Goal: Transaction & Acquisition: Purchase product/service

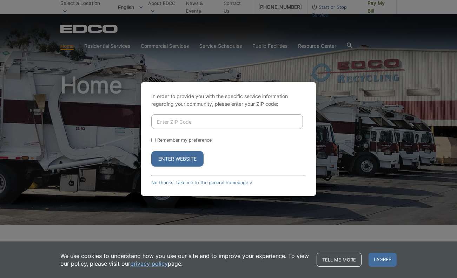
click at [226, 121] on input "Enter ZIP Code" at bounding box center [227, 121] width 152 height 15
type input "91901"
click at [154, 139] on input "Remember my preference" at bounding box center [153, 140] width 5 height 5
checkbox input "true"
click at [166, 159] on button "Enter Website" at bounding box center [177, 158] width 52 height 15
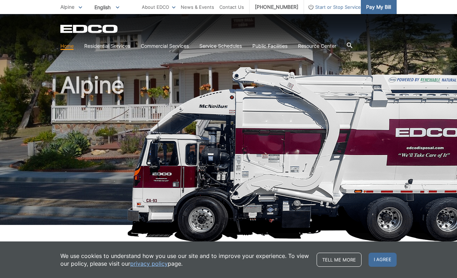
click at [385, 6] on span "Pay My Bill" at bounding box center [378, 7] width 25 height 8
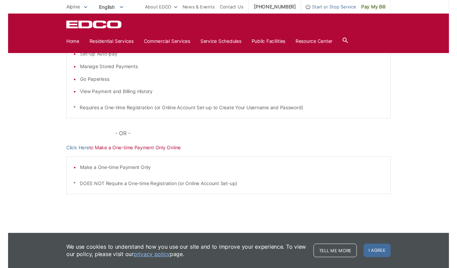
scroll to position [161, 0]
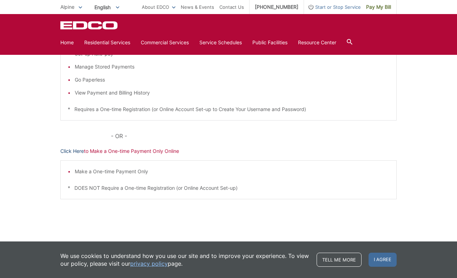
click at [76, 150] on link "Click Here" at bounding box center [72, 151] width 24 height 8
